Goal: Task Accomplishment & Management: Manage account settings

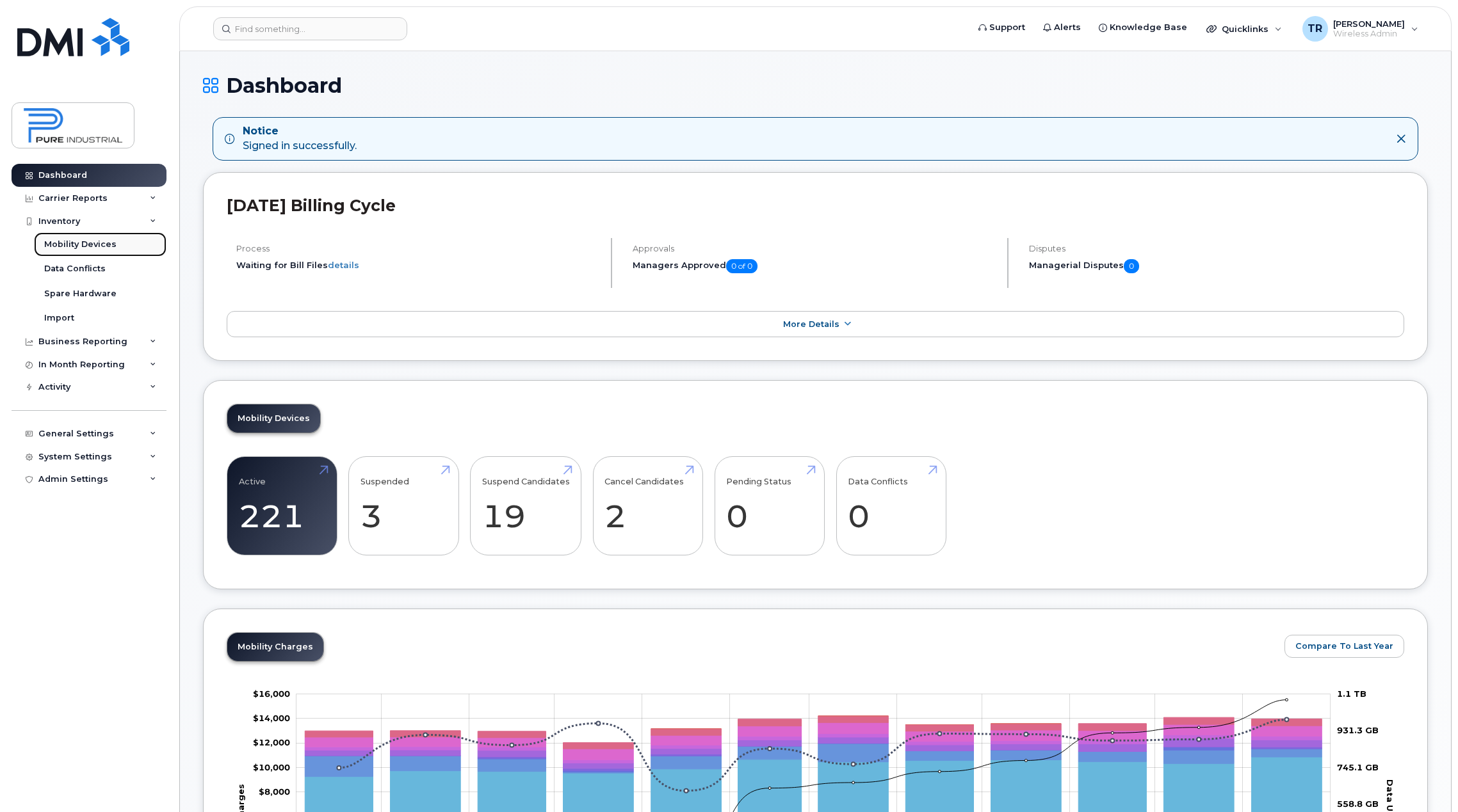
click at [73, 249] on div "Mobility Devices" at bounding box center [80, 245] width 73 height 12
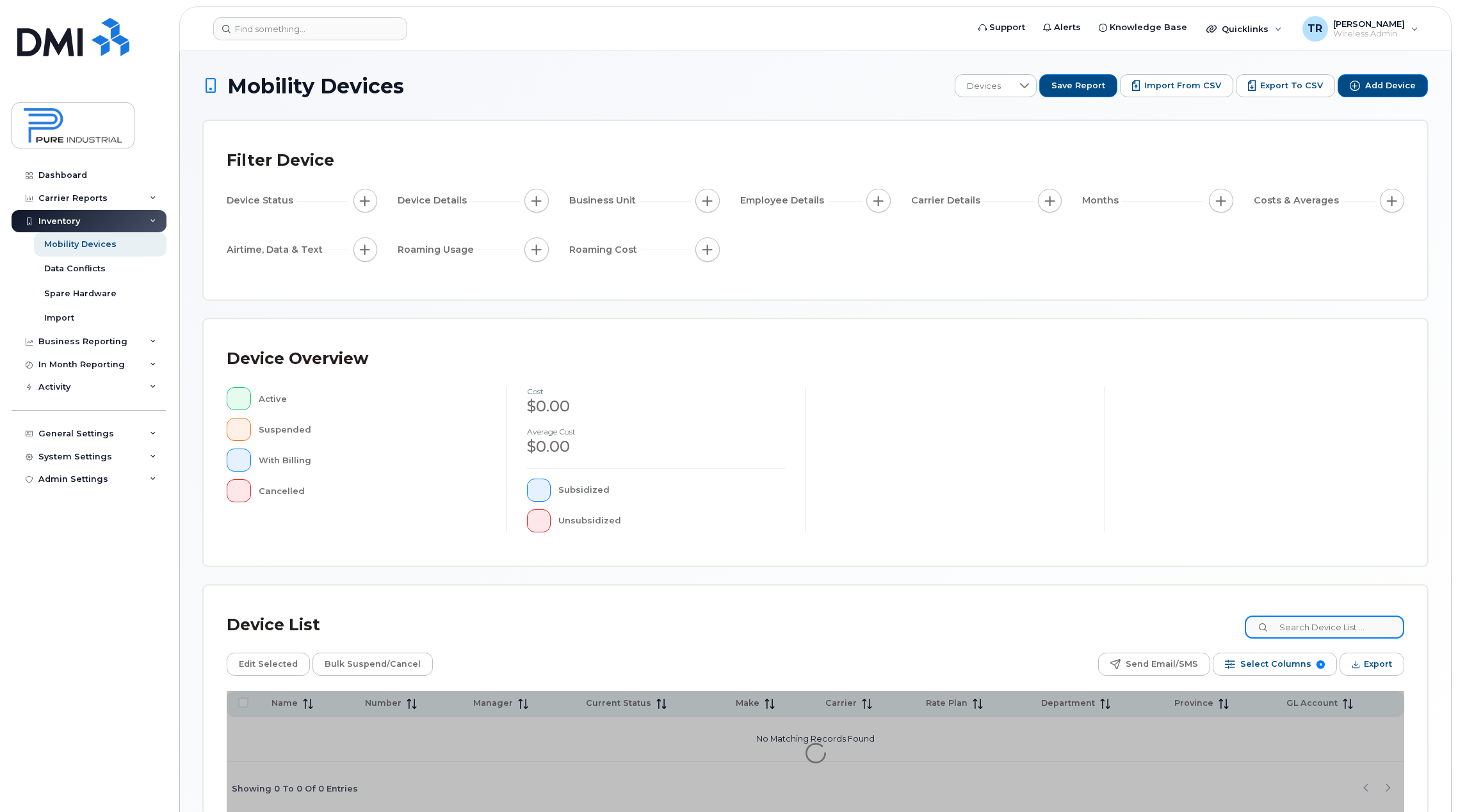
click at [1319, 627] on input at bounding box center [1324, 627] width 160 height 23
type input "[PERSON_NAME]"
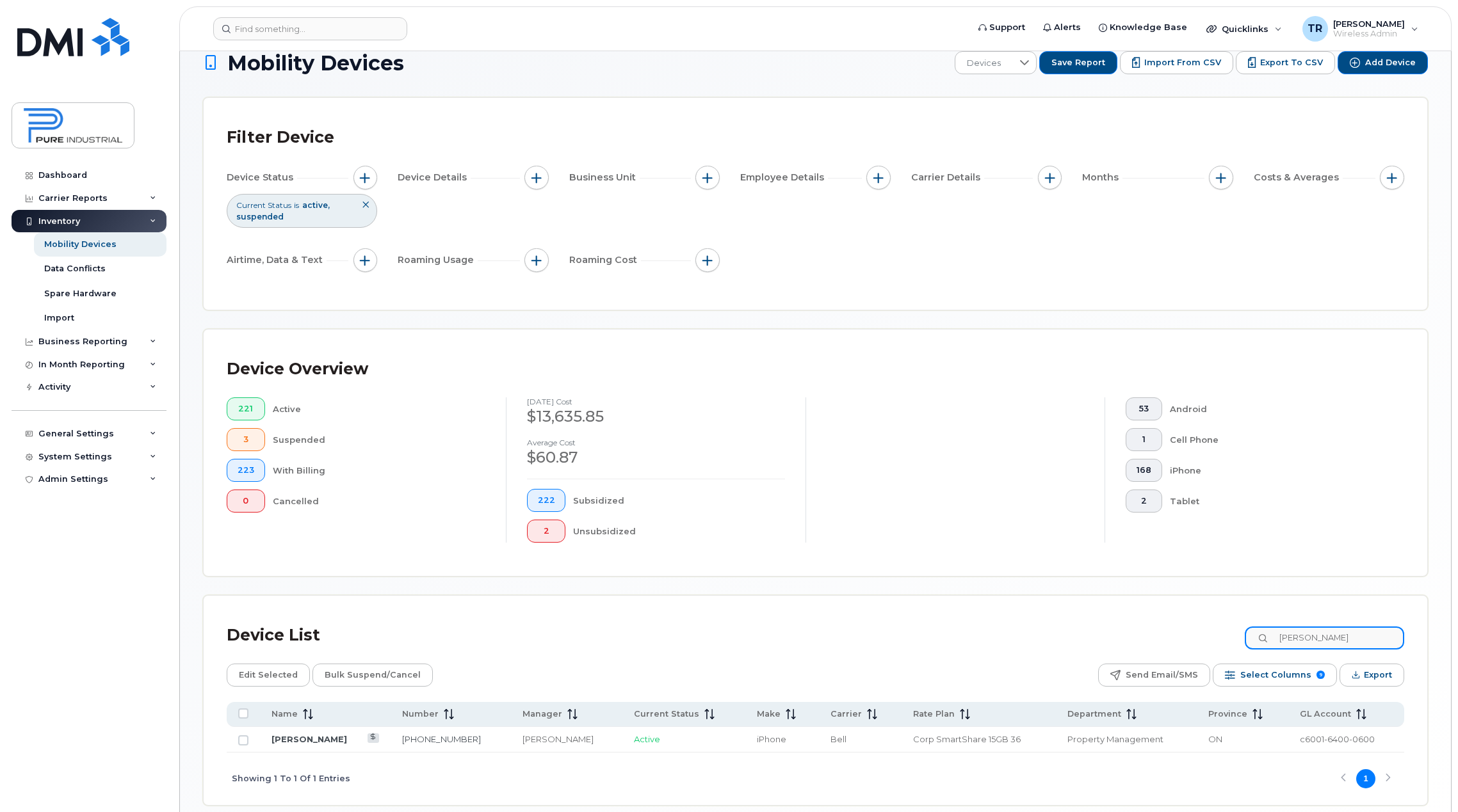
scroll to position [64, 0]
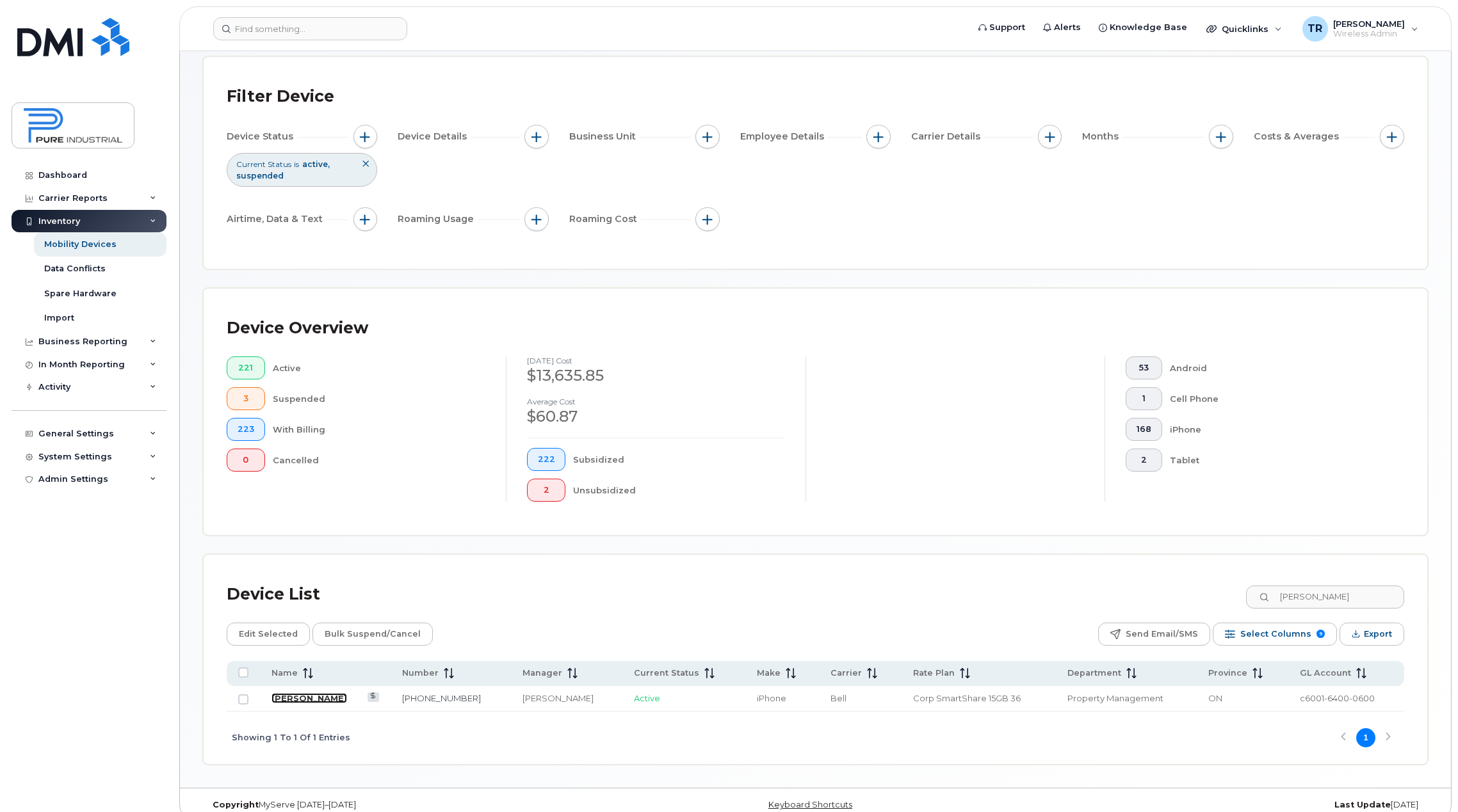
click at [315, 700] on link "[PERSON_NAME]" at bounding box center [309, 699] width 76 height 10
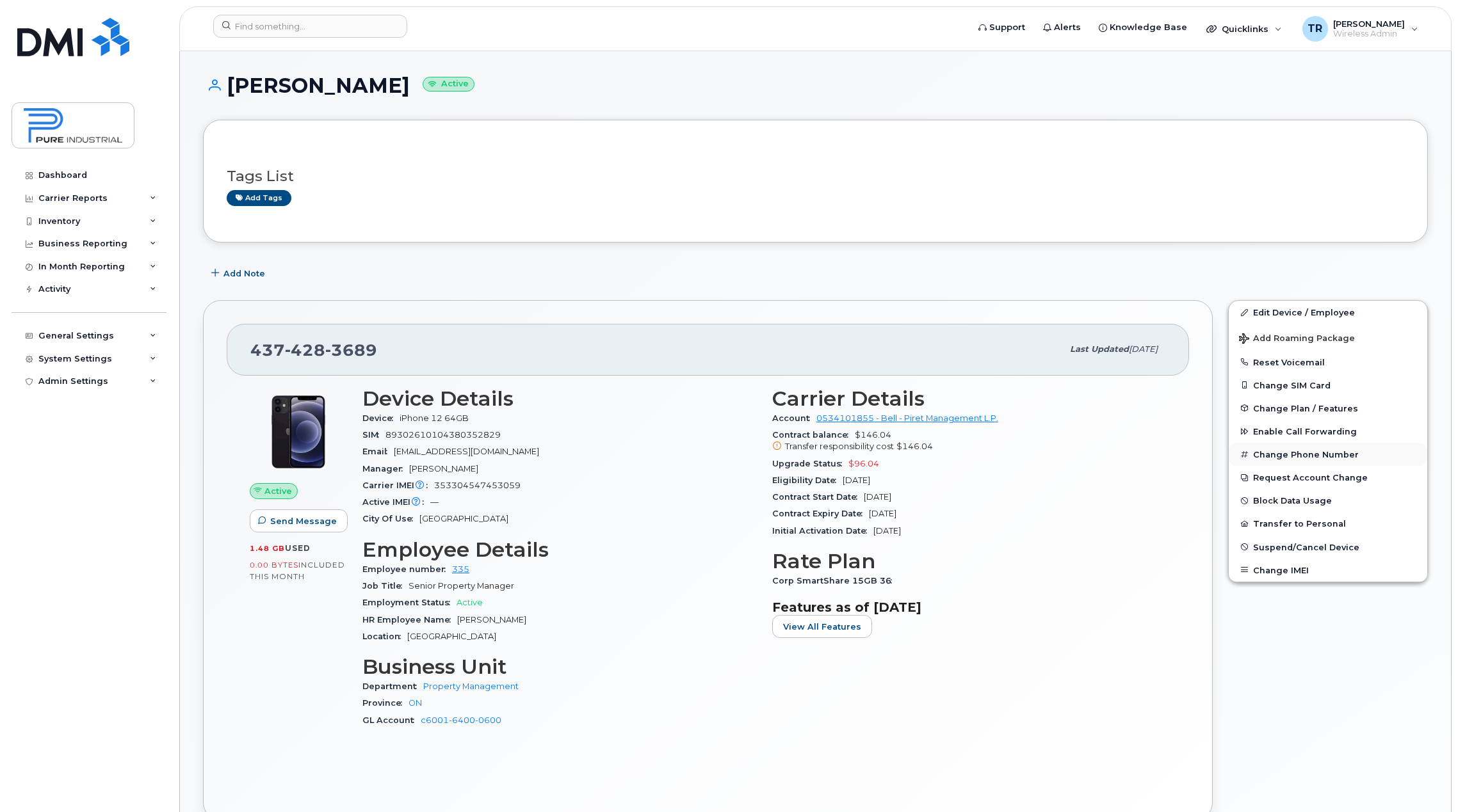
click at [1331, 455] on button "Change Phone Number" at bounding box center [1327, 454] width 199 height 23
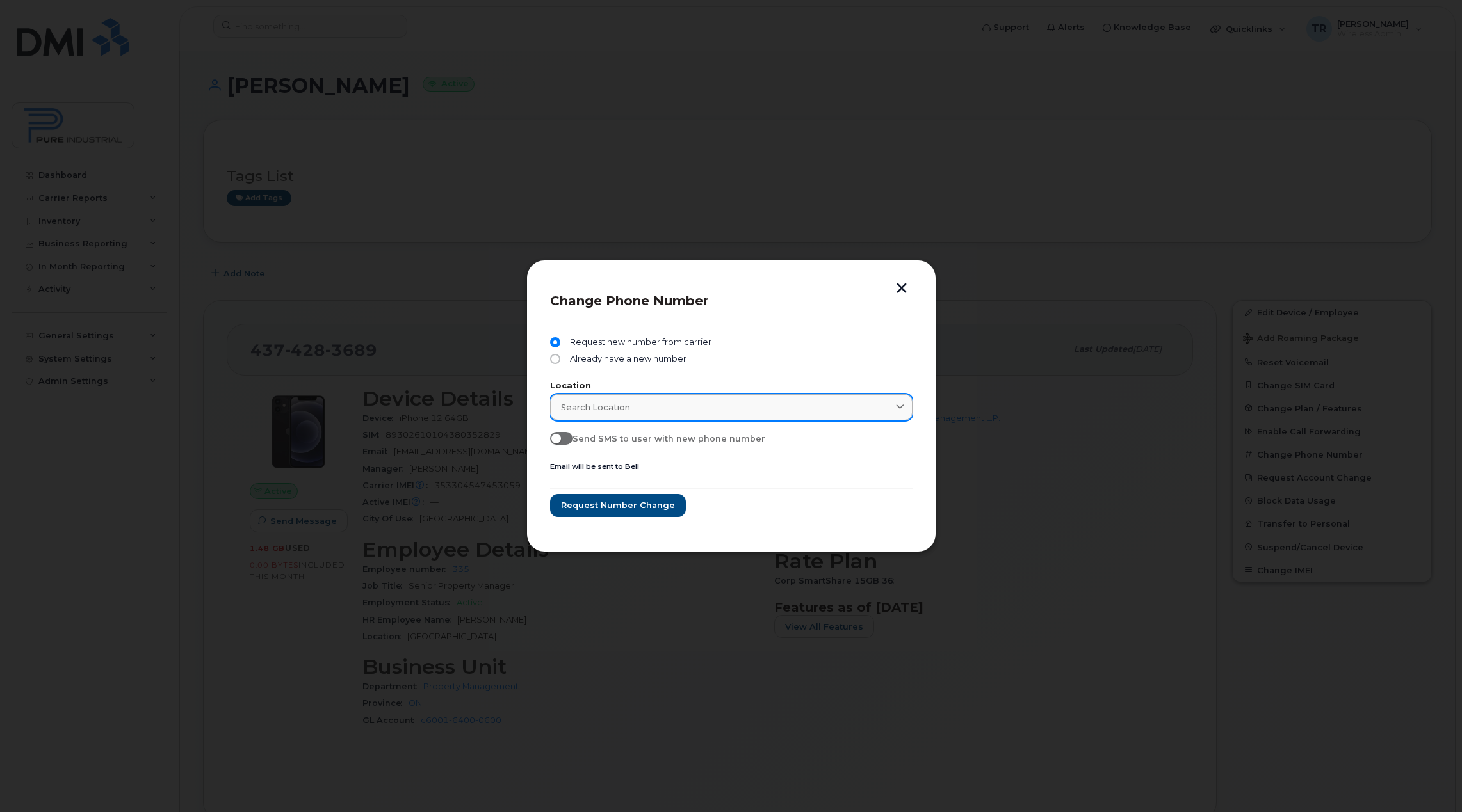
click at [694, 420] on link "Search location" at bounding box center [731, 407] width 363 height 26
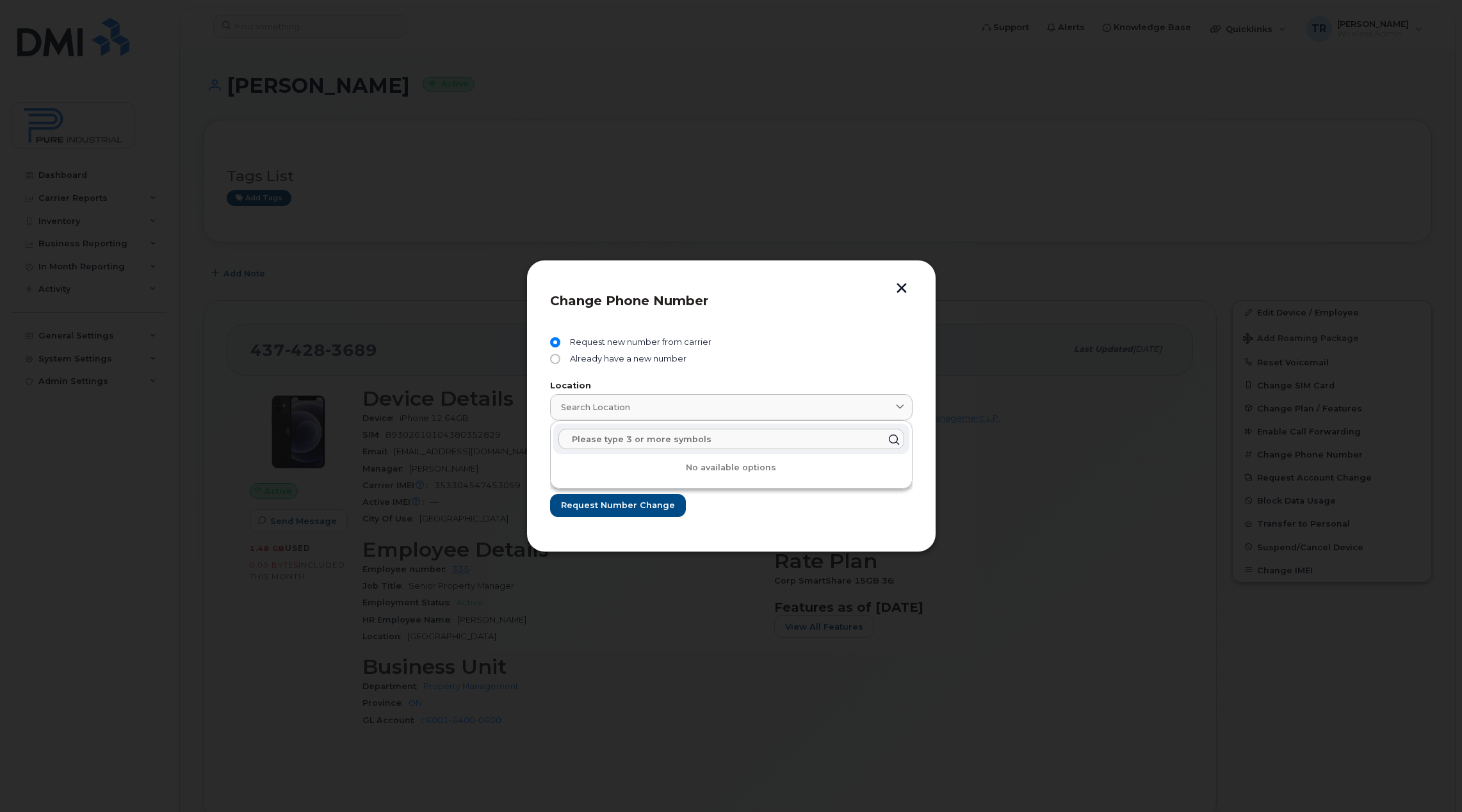
click at [657, 438] on input "text" at bounding box center [731, 439] width 345 height 20
type input "van"
click at [550, 494] on button "Request number change" at bounding box center [618, 505] width 136 height 23
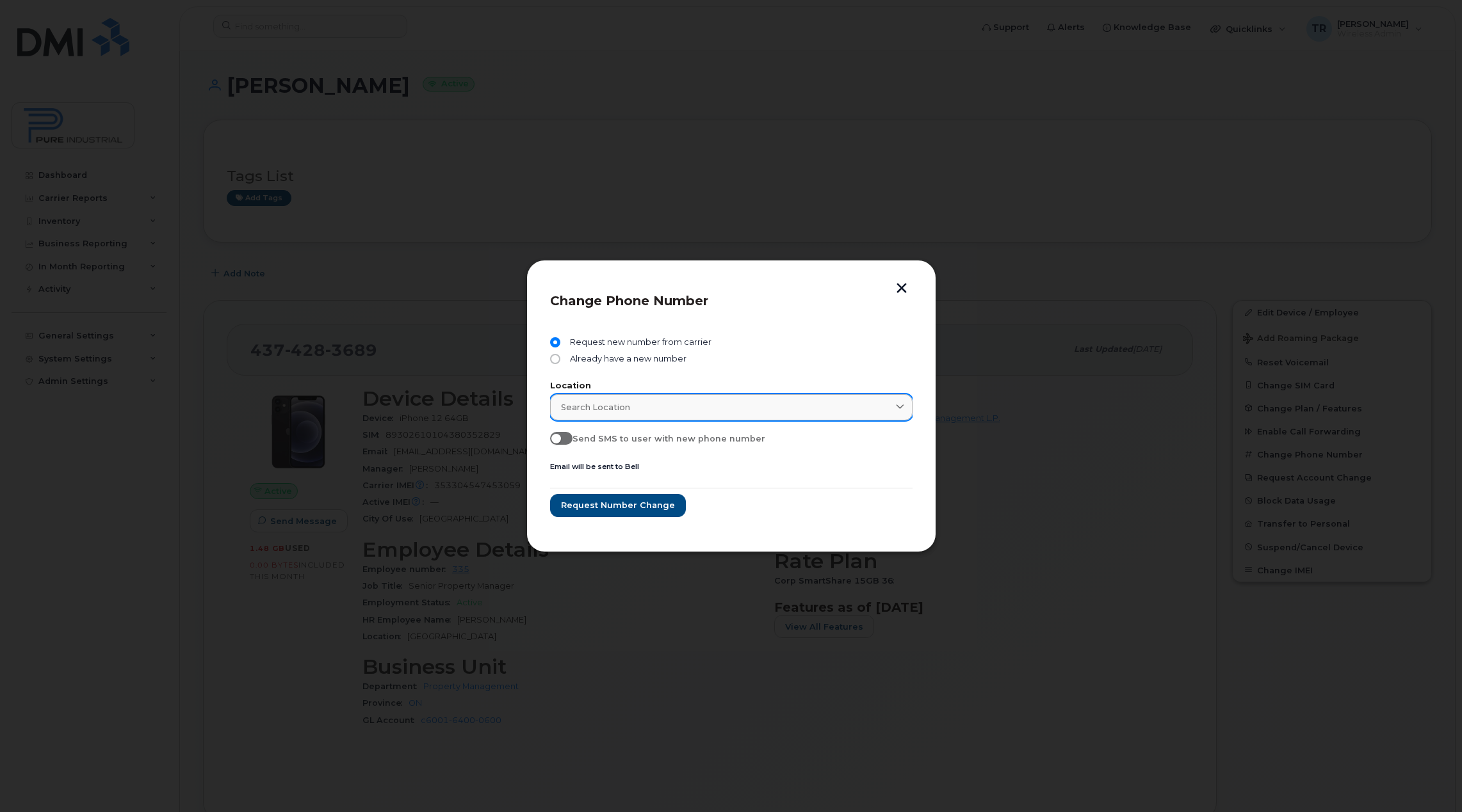
click at [648, 411] on div "Search location" at bounding box center [731, 408] width 340 height 12
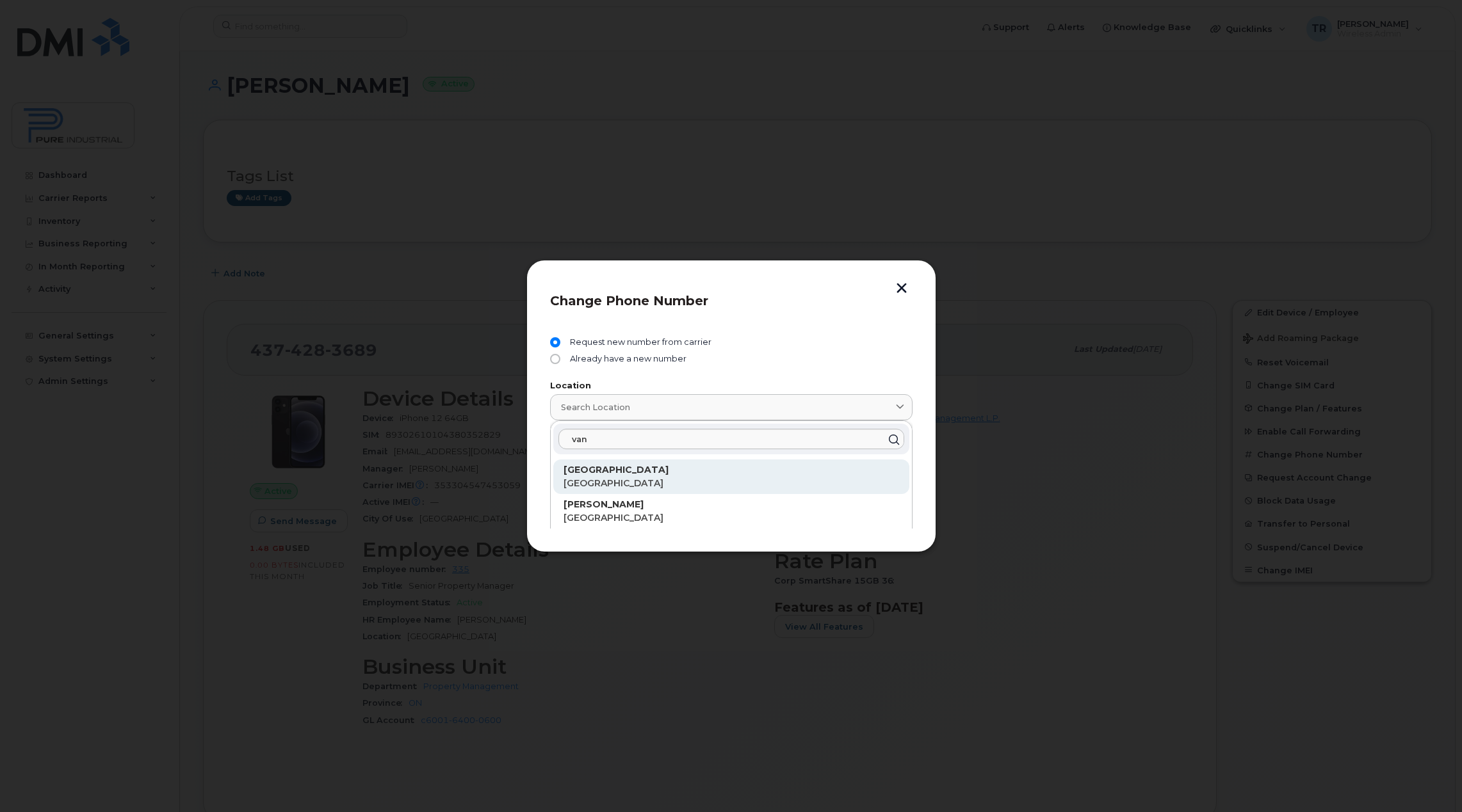
click at [615, 478] on p "British Columbia" at bounding box center [731, 484] width 335 height 14
type input "Vancouver"
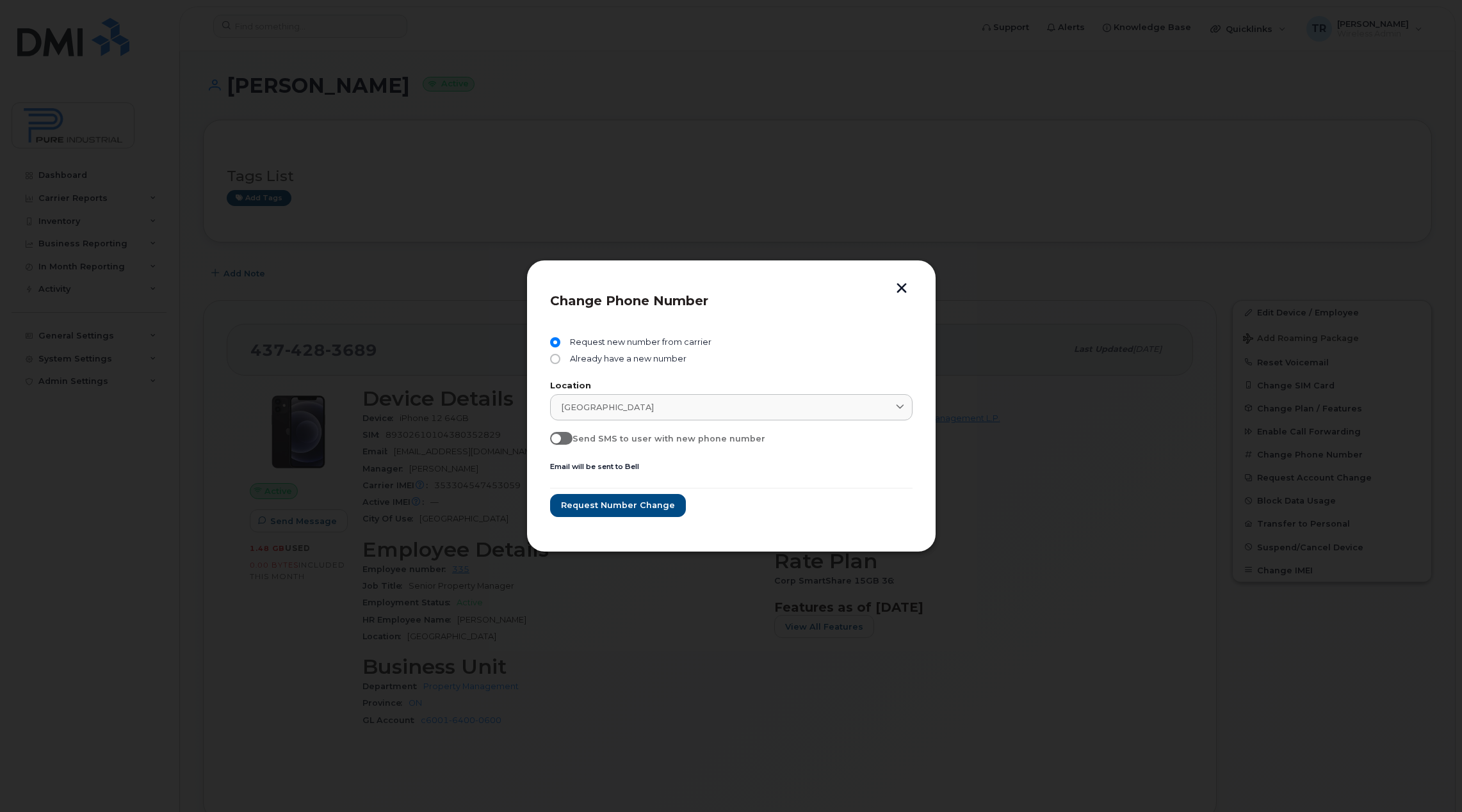
click at [561, 440] on span at bounding box center [561, 438] width 22 height 13
click at [560, 440] on input "Send SMS to user with new phone number" at bounding box center [555, 438] width 10 height 10
checkbox input "true"
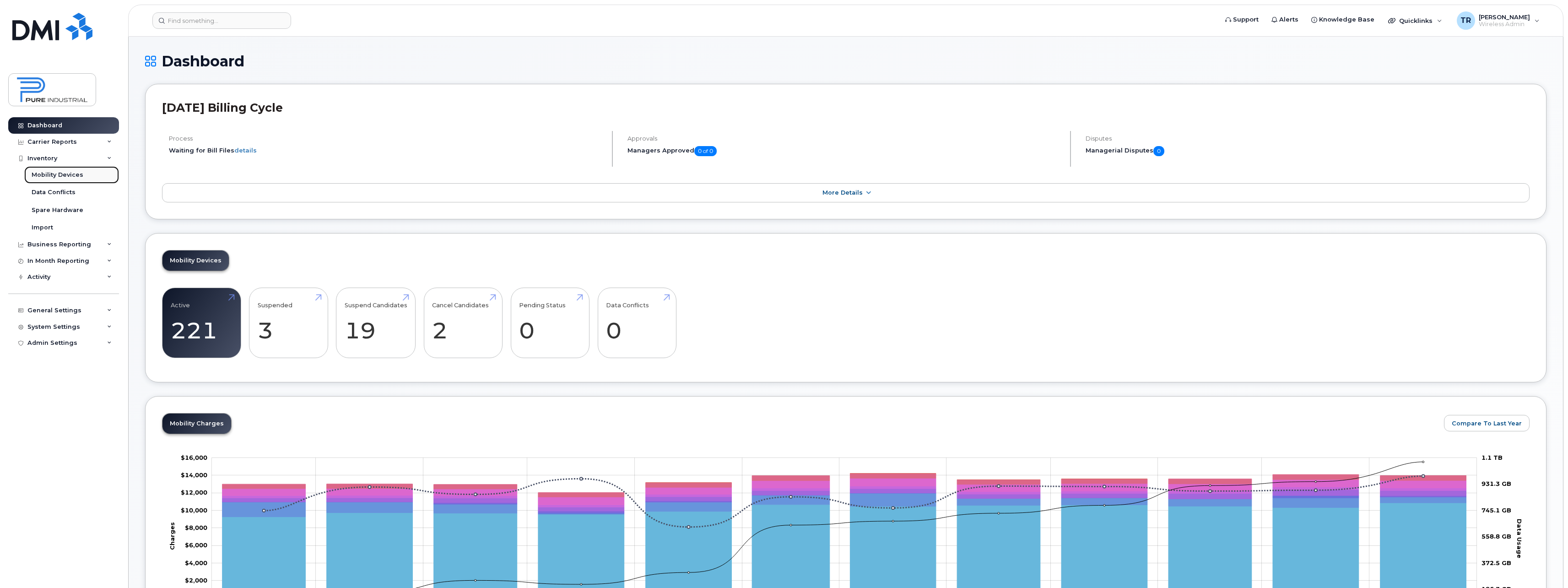
click at [48, 177] on div "Mobility Devices" at bounding box center [57, 175] width 52 height 9
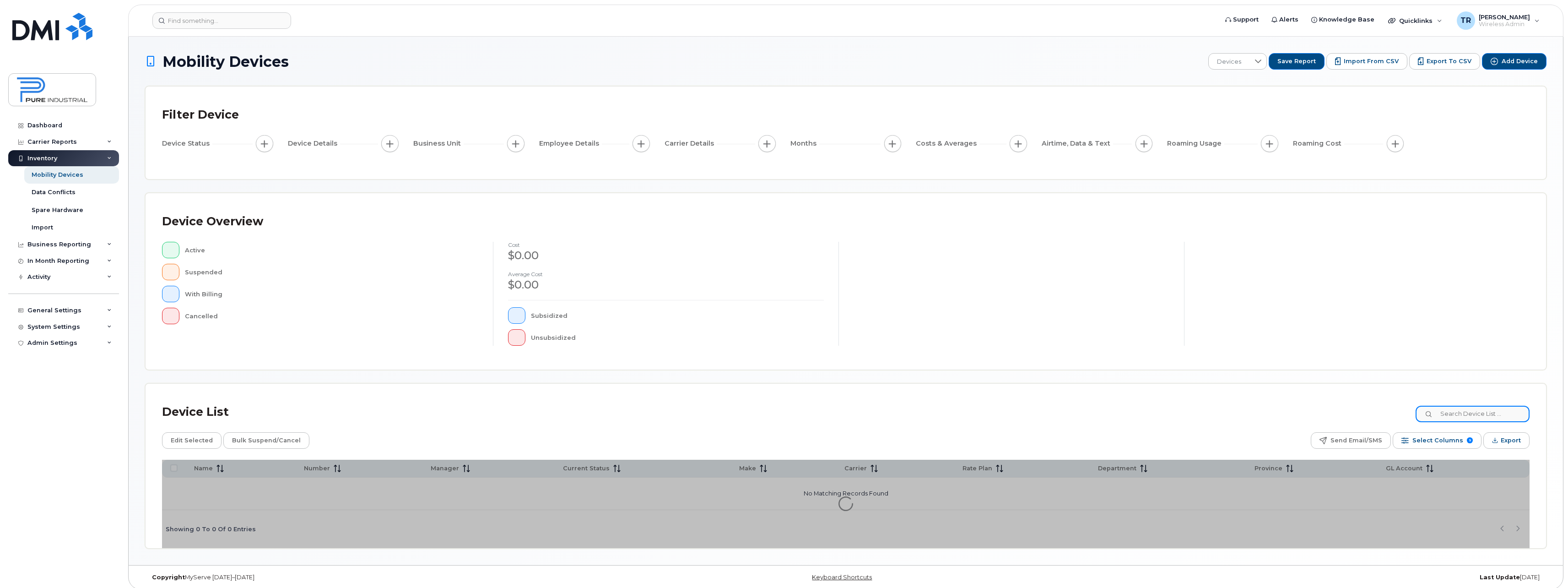
click at [1473, 415] on input at bounding box center [1473, 414] width 114 height 16
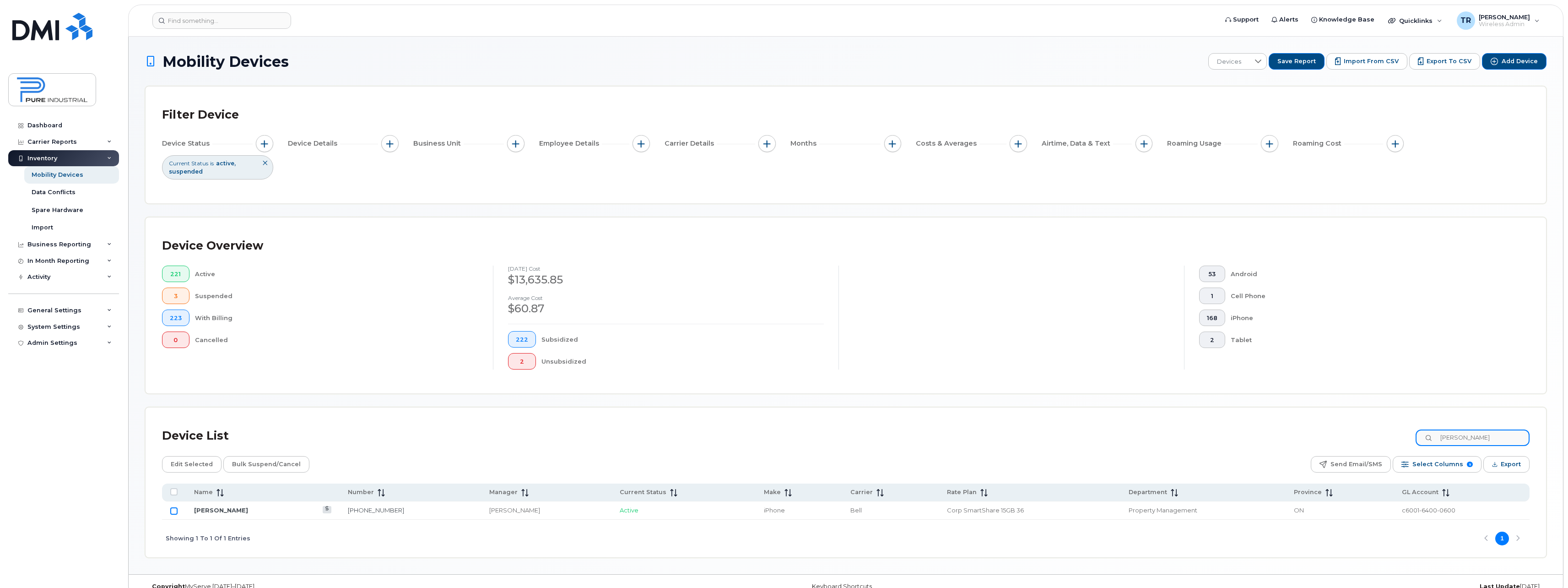
type input "[PERSON_NAME]"
click at [175, 511] on input "Row Unselected" at bounding box center [174, 511] width 7 height 7
checkbox input "true"
click at [756, 512] on td "[PERSON_NAME]" at bounding box center [799, 511] width 87 height 18
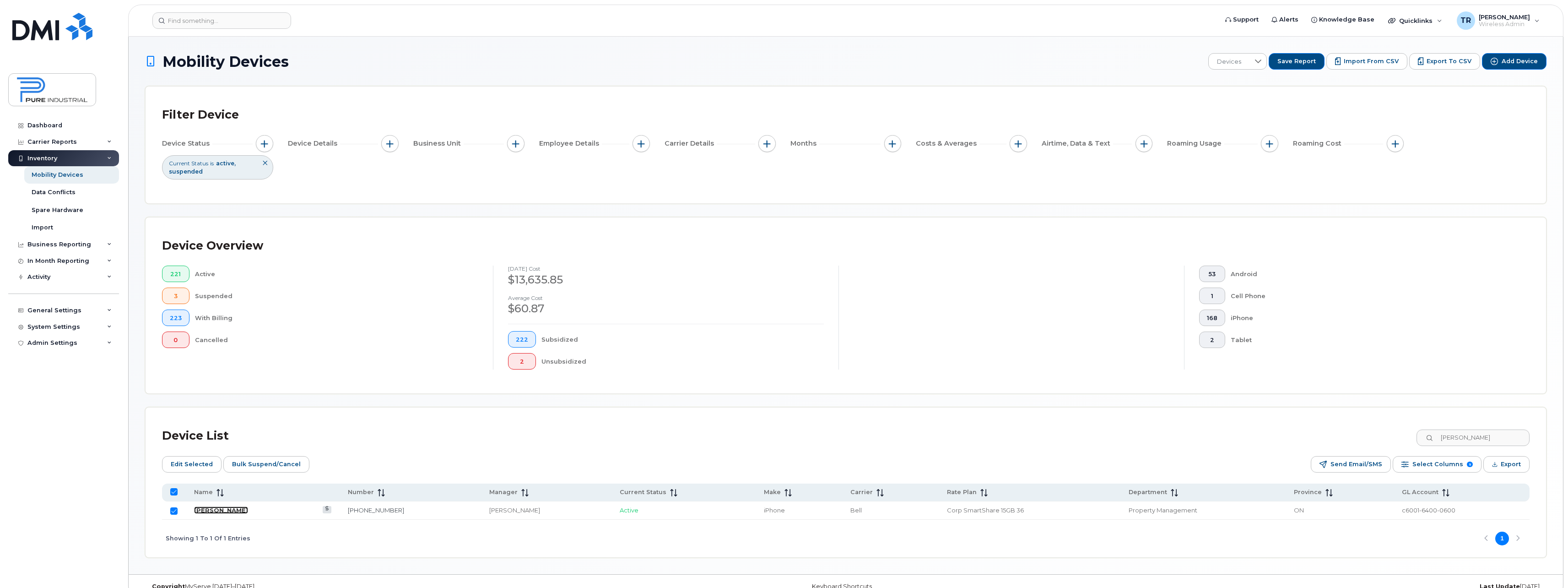
click at [223, 513] on link "[PERSON_NAME]" at bounding box center [221, 510] width 54 height 7
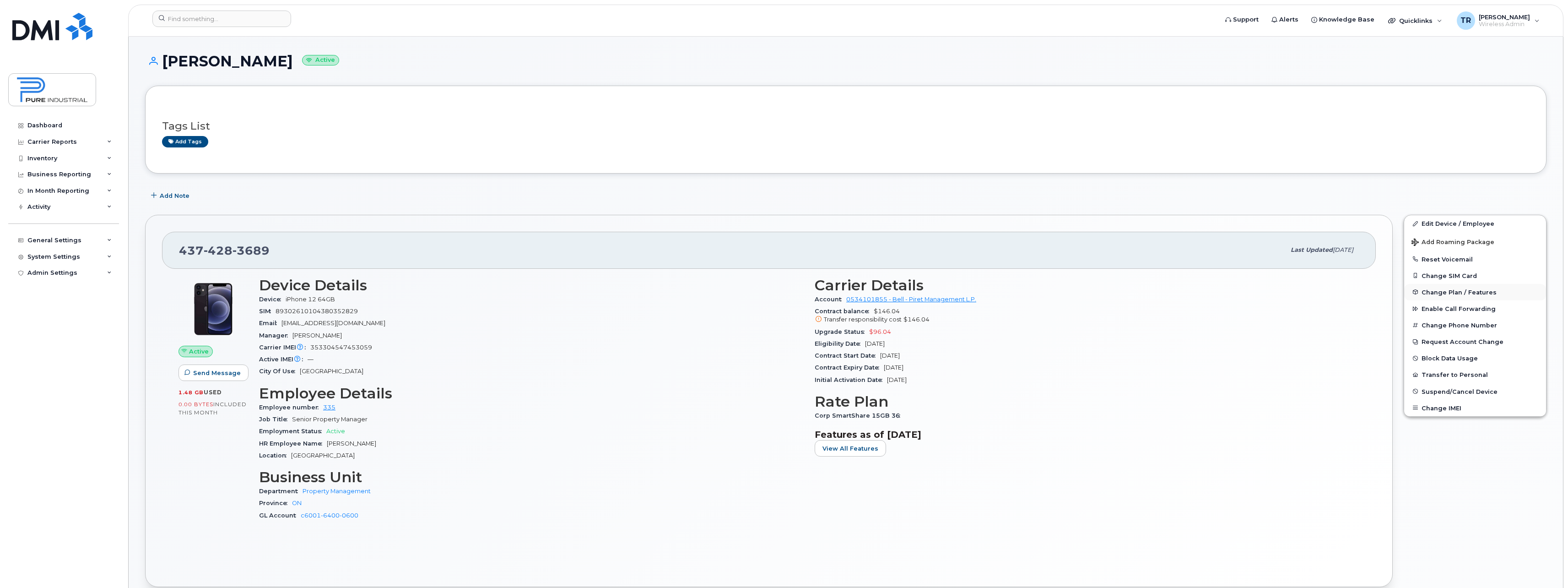
click at [1480, 294] on span "Change Plan / Features" at bounding box center [1459, 292] width 75 height 7
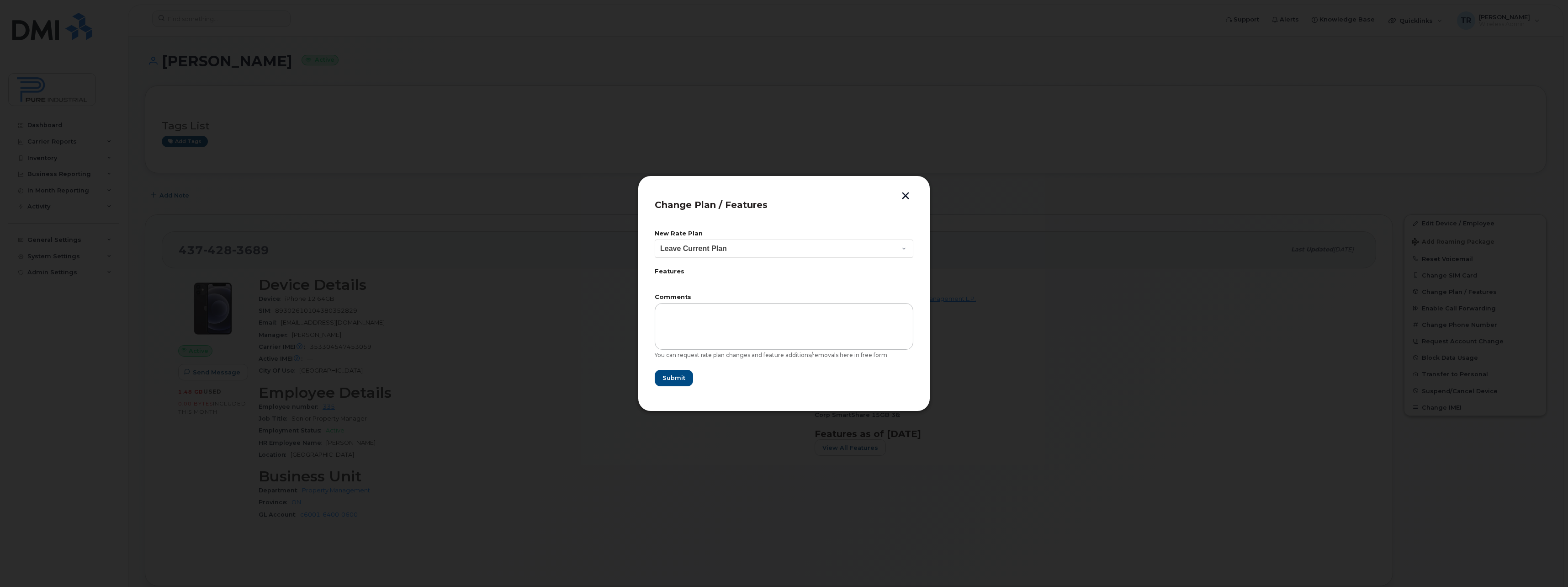
click at [904, 192] on button "button" at bounding box center [905, 197] width 14 height 10
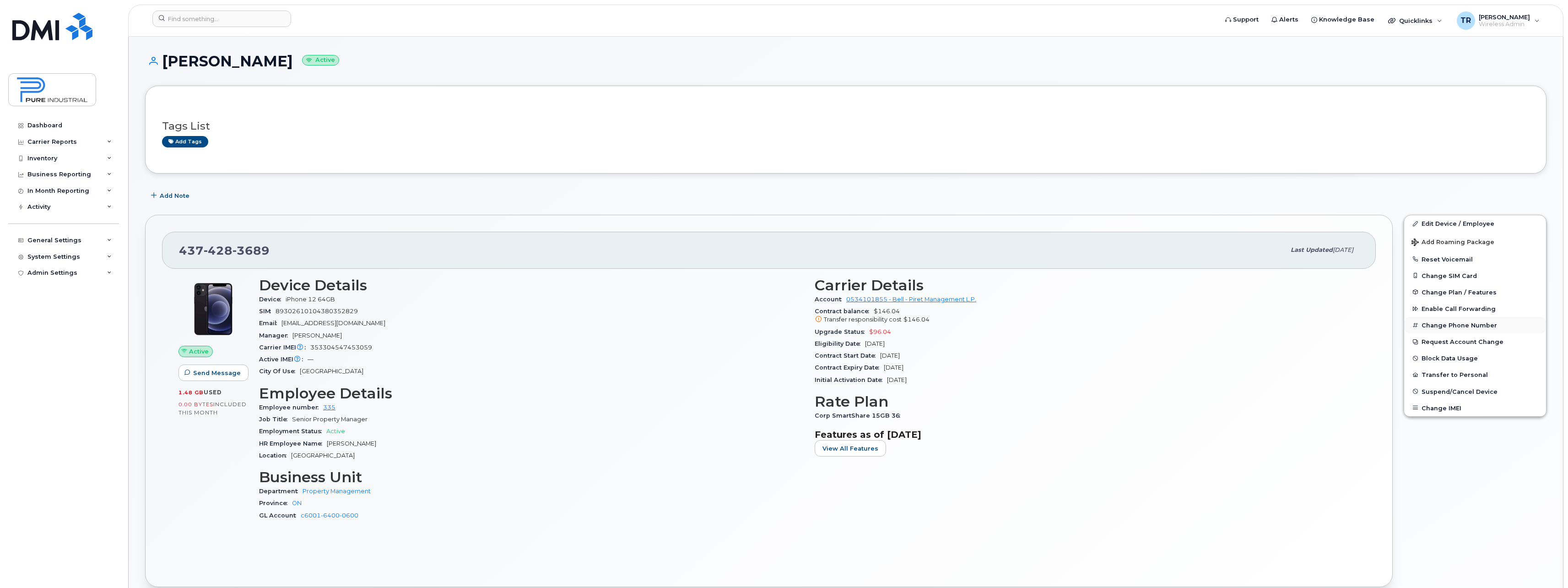
click at [1443, 328] on button "Change Phone Number" at bounding box center [1475, 324] width 142 height 16
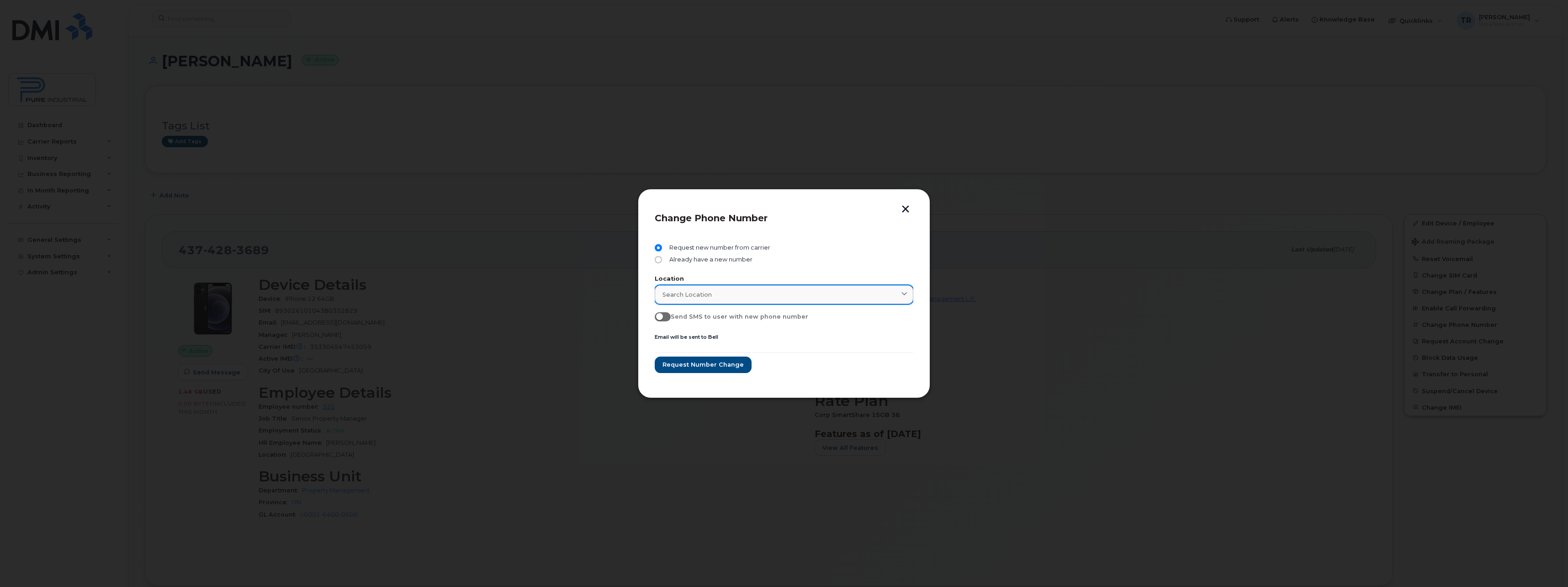
click at [681, 297] on span "Search location" at bounding box center [687, 295] width 49 height 9
click at [905, 206] on button "button" at bounding box center [905, 210] width 14 height 10
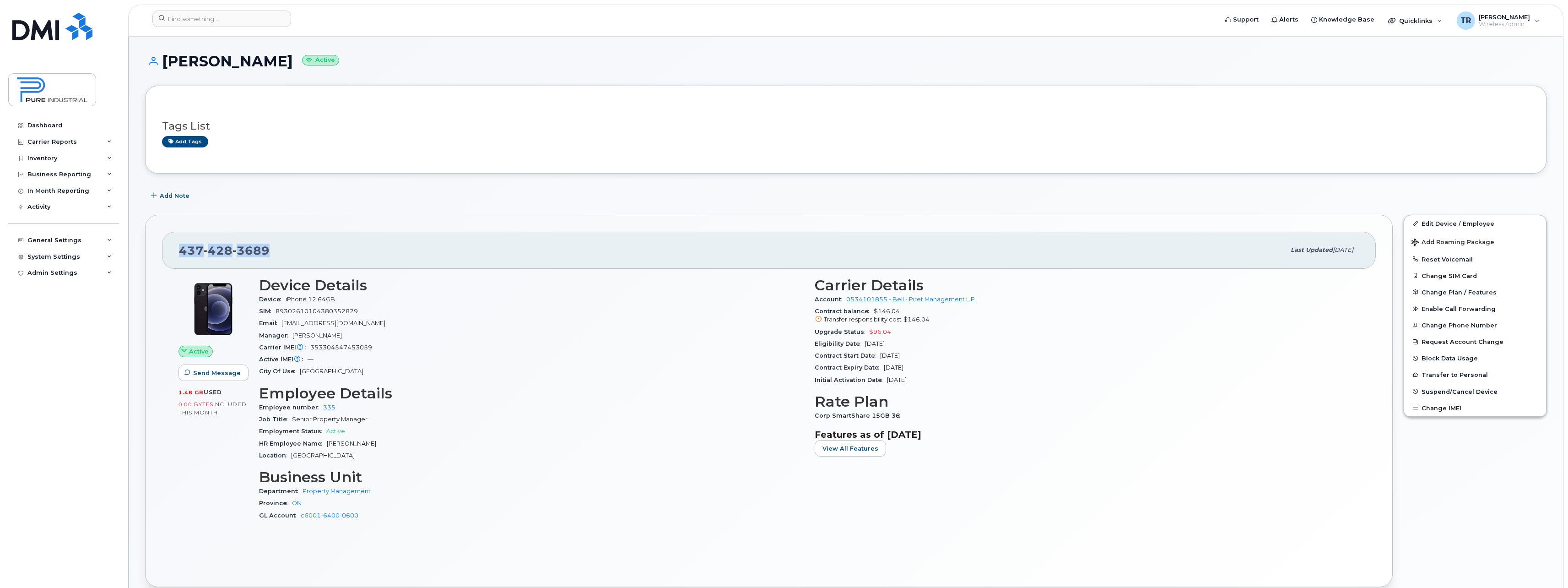
drag, startPoint x: 258, startPoint y: 252, endPoint x: 173, endPoint y: 253, distance: 85.0
click at [173, 253] on div "437 428 3689 Last updated Aug 15, 2025" at bounding box center [769, 250] width 1214 height 37
copy span "437 428 3689"
